Goal: Information Seeking & Learning: Learn about a topic

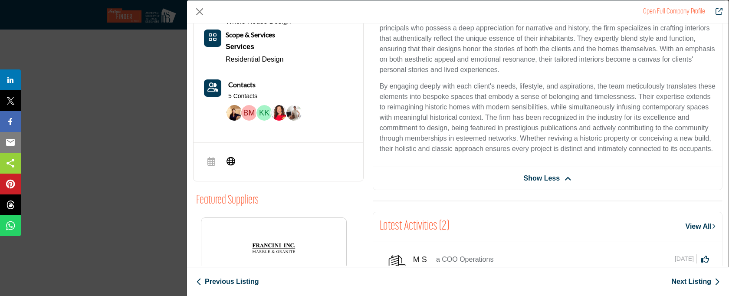
scroll to position [153, 0]
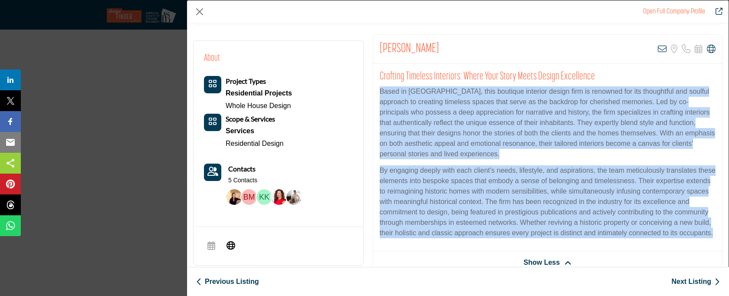
drag, startPoint x: 379, startPoint y: 91, endPoint x: 498, endPoint y: 245, distance: 194.6
click at [498, 245] on div "Crafting Timeless Interiors: Where Your Story Meets Design Excellence Based in …" at bounding box center [547, 158] width 349 height 188
copy div "Based in [GEOGRAPHIC_DATA], this boutique interior design firm is renowned for …"
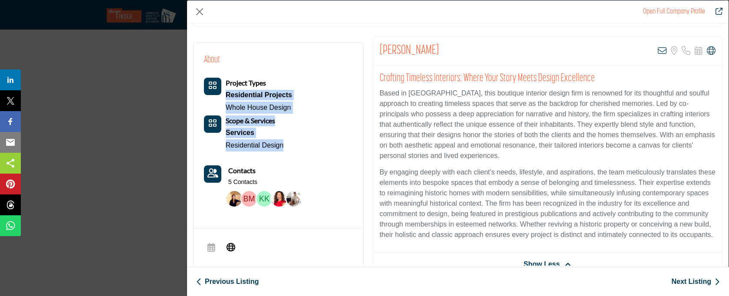
drag, startPoint x: 304, startPoint y: 153, endPoint x: 223, endPoint y: 99, distance: 97.9
click at [223, 99] on div "Project Types Residential Projects Whole House Design Scope & Services Services" at bounding box center [254, 144] width 101 height 133
copy div "Residential Projects Whole House Design Scope & Services Services Residential D…"
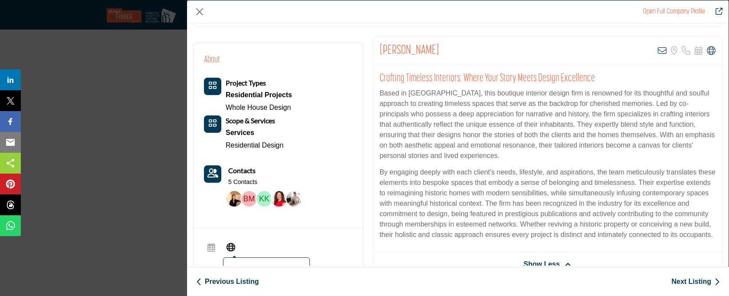
click at [227, 244] on icon "Company Data Modal" at bounding box center [231, 246] width 9 height 10
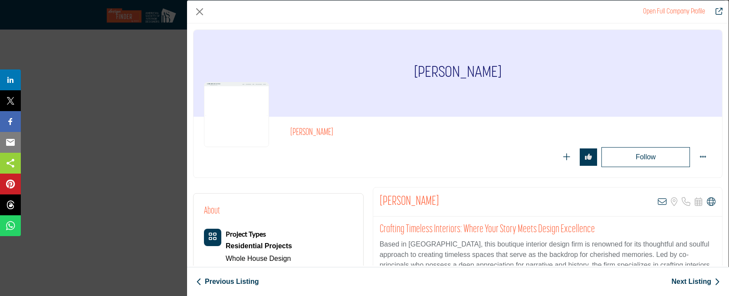
scroll to position [2, 0]
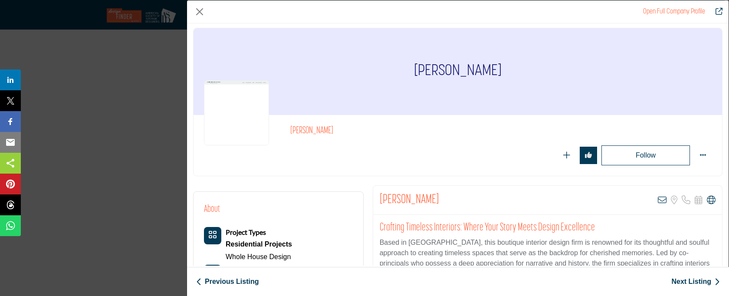
click at [687, 280] on link "Next Listing" at bounding box center [696, 282] width 49 height 10
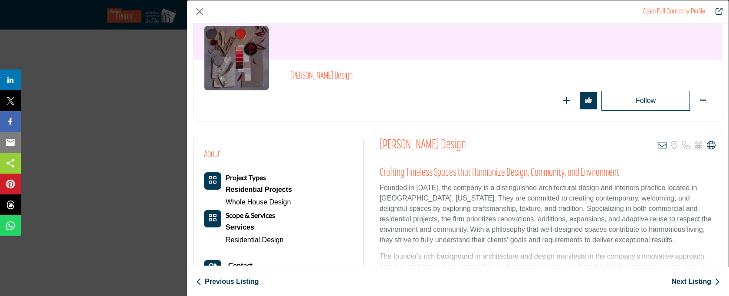
scroll to position [198, 0]
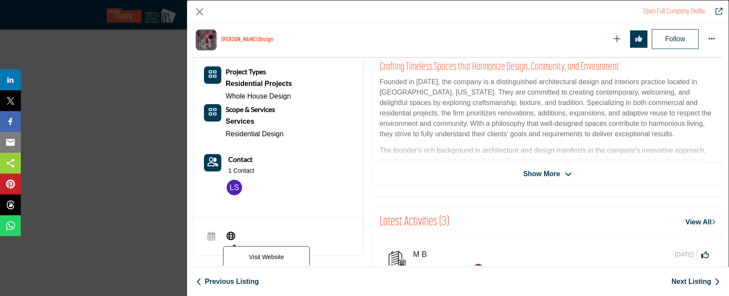
click at [233, 231] on icon "Company Data Modal" at bounding box center [231, 235] width 9 height 10
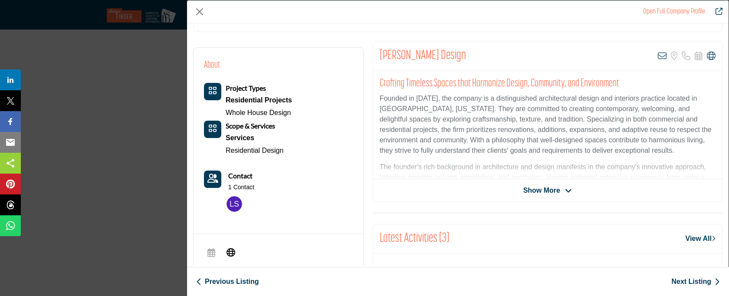
scroll to position [148, 0]
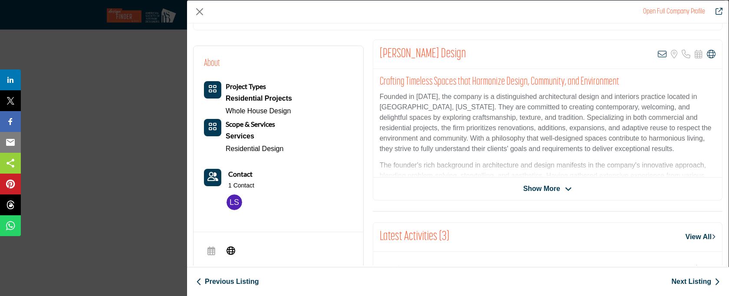
click at [548, 184] on span "Show More" at bounding box center [542, 189] width 37 height 10
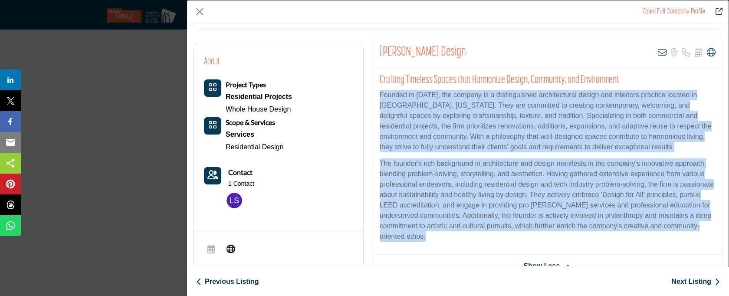
scroll to position [153, 0]
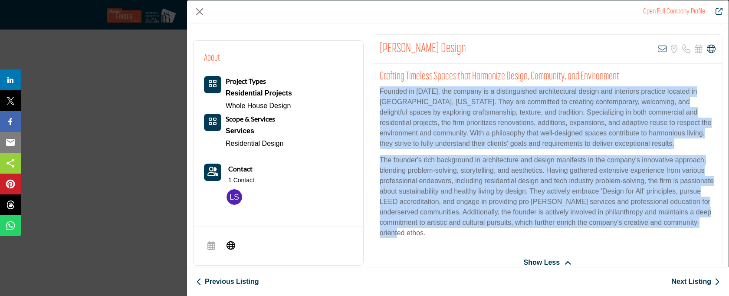
drag, startPoint x: 379, startPoint y: 116, endPoint x: 489, endPoint y: 231, distance: 159.3
click at [489, 231] on div "Crafting Timeless Spaces that Harmonize Design, Community, and Environment Foun…" at bounding box center [547, 158] width 349 height 188
copy div "Founded in [DATE], the company is a distinguished architectural design and inte…"
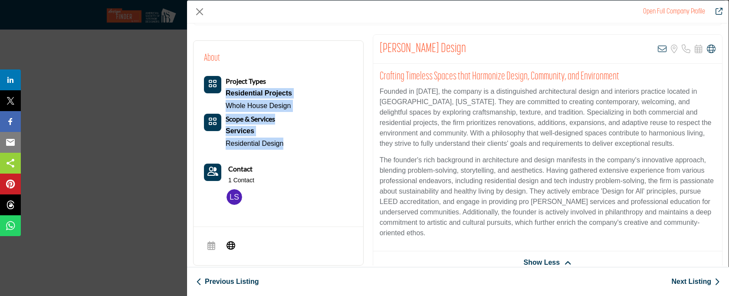
drag, startPoint x: 293, startPoint y: 145, endPoint x: 226, endPoint y: 95, distance: 83.8
click at [226, 95] on div "About Project Types Residential Projects Whole House Design" at bounding box center [278, 130] width 149 height 158
copy div "Residential Projects Whole House Design Scope & Services Services Residential D…"
